Goal: Navigation & Orientation: Find specific page/section

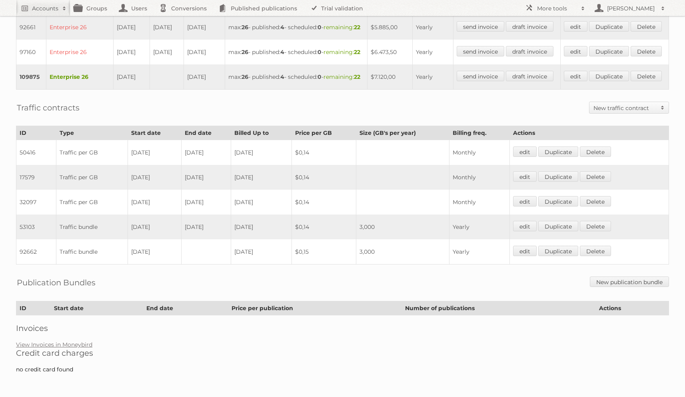
scroll to position [394, 0]
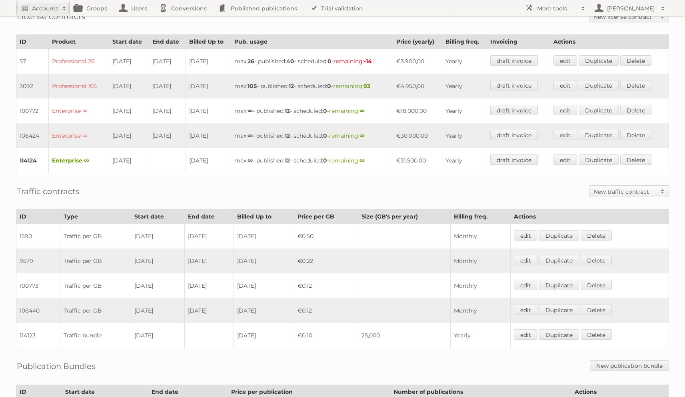
scroll to position [192, 0]
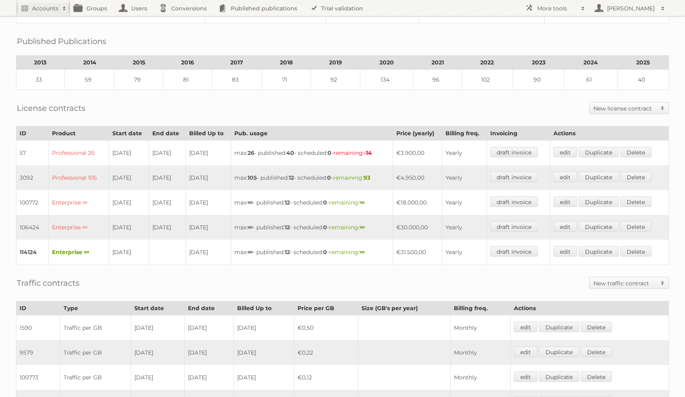
scroll to position [196, 0]
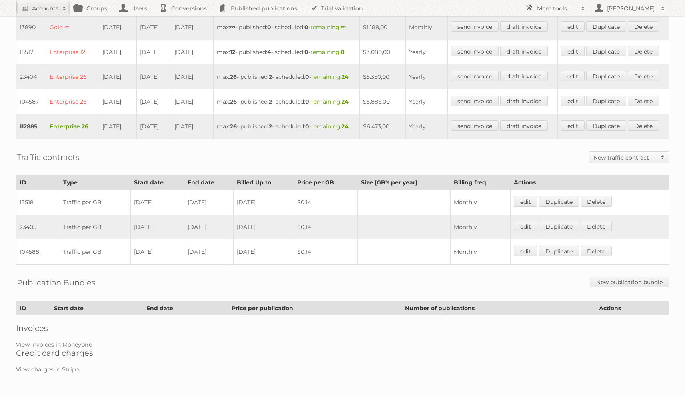
scroll to position [299, 0]
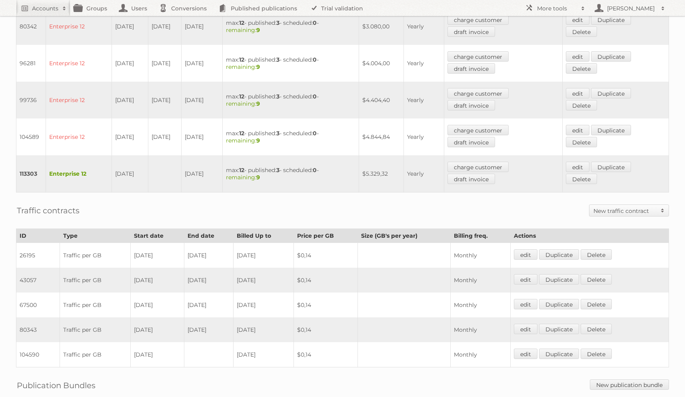
scroll to position [433, 0]
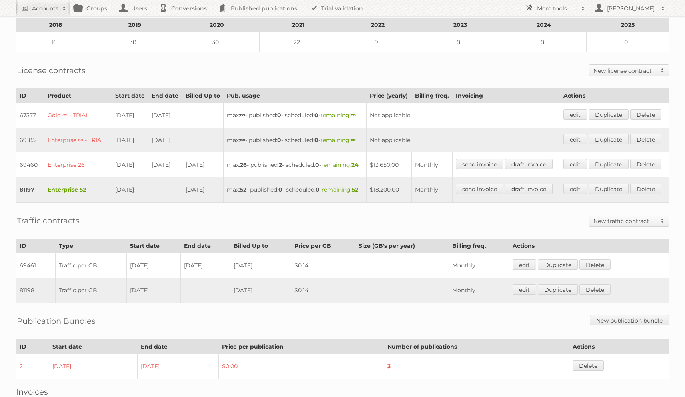
scroll to position [148, 0]
